Goal: Information Seeking & Learning: Learn about a topic

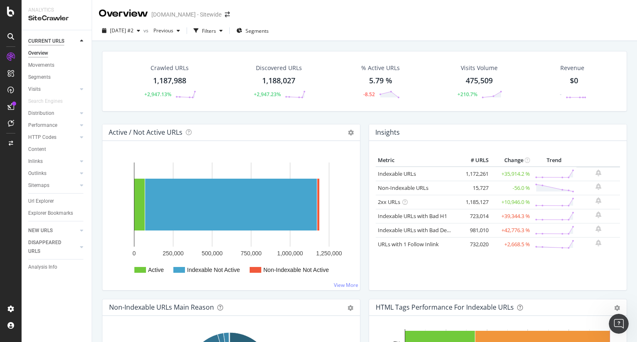
scroll to position [1, 0]
click at [11, 15] on icon at bounding box center [10, 12] width 7 height 10
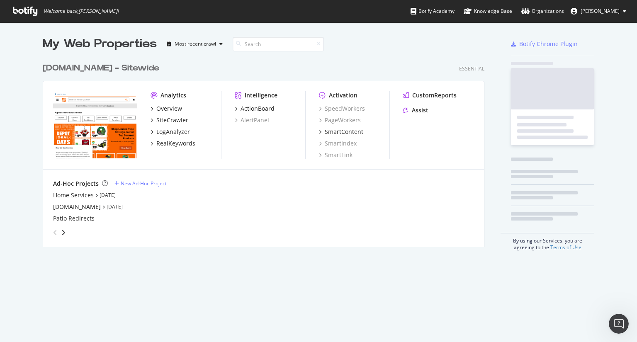
scroll to position [336, 624]
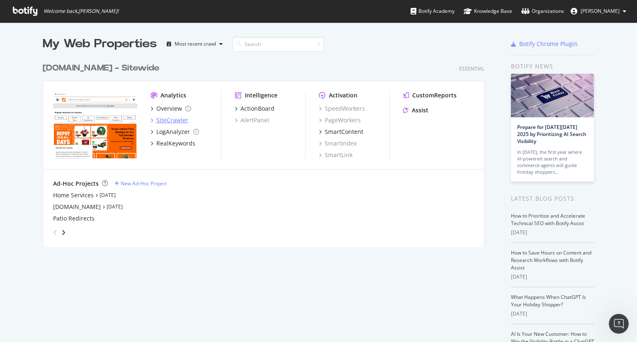
click at [162, 118] on div "SiteCrawler" at bounding box center [172, 120] width 32 height 8
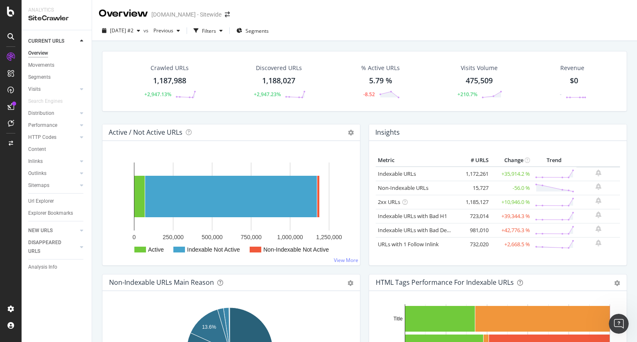
click at [170, 83] on div "1,187,988" at bounding box center [169, 80] width 33 height 11
